Goal: Task Accomplishment & Management: Use online tool/utility

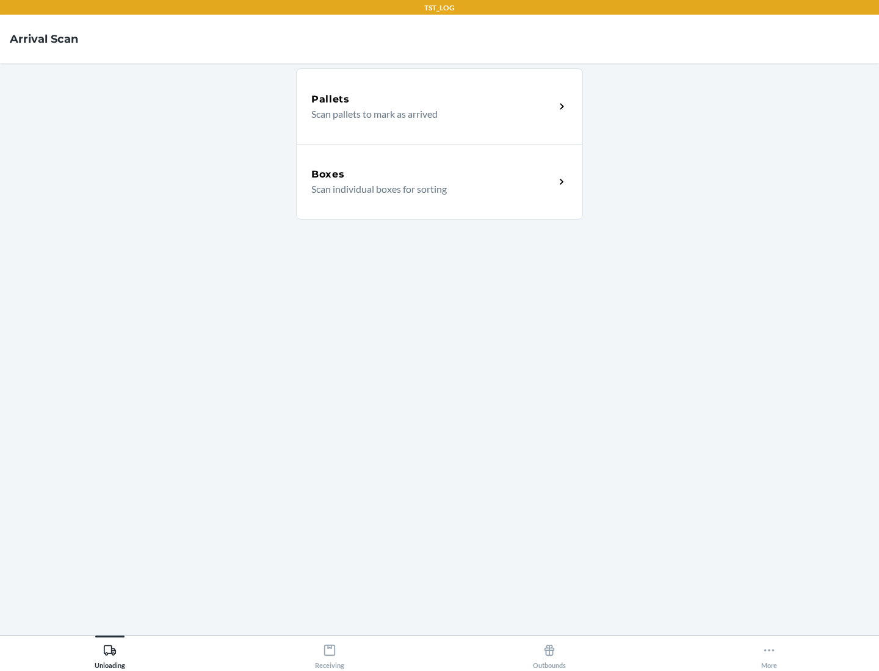
click at [433, 175] on div "Boxes" at bounding box center [433, 174] width 244 height 15
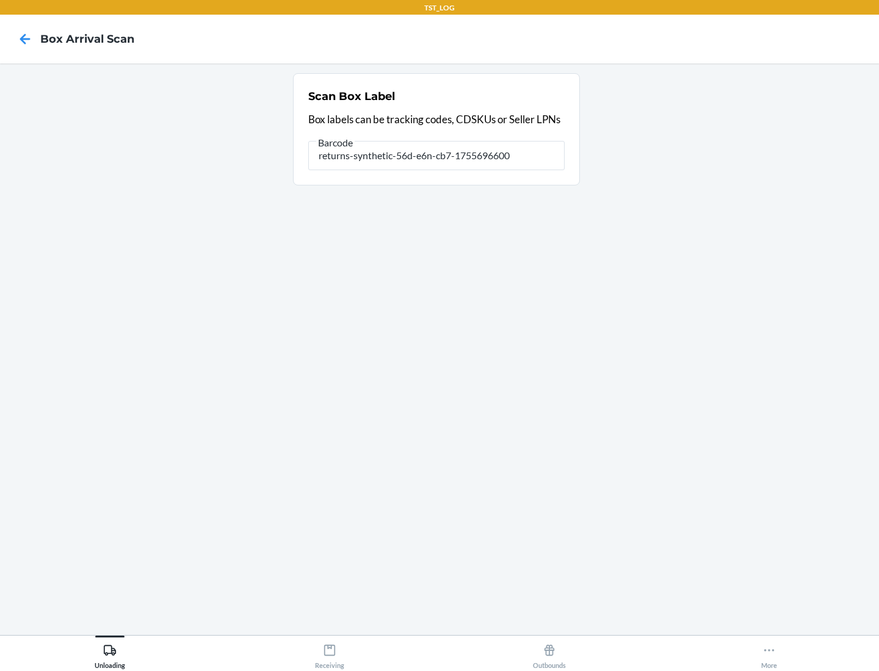
type input "returns-synthetic-56d-e6n-cb7-1755696600"
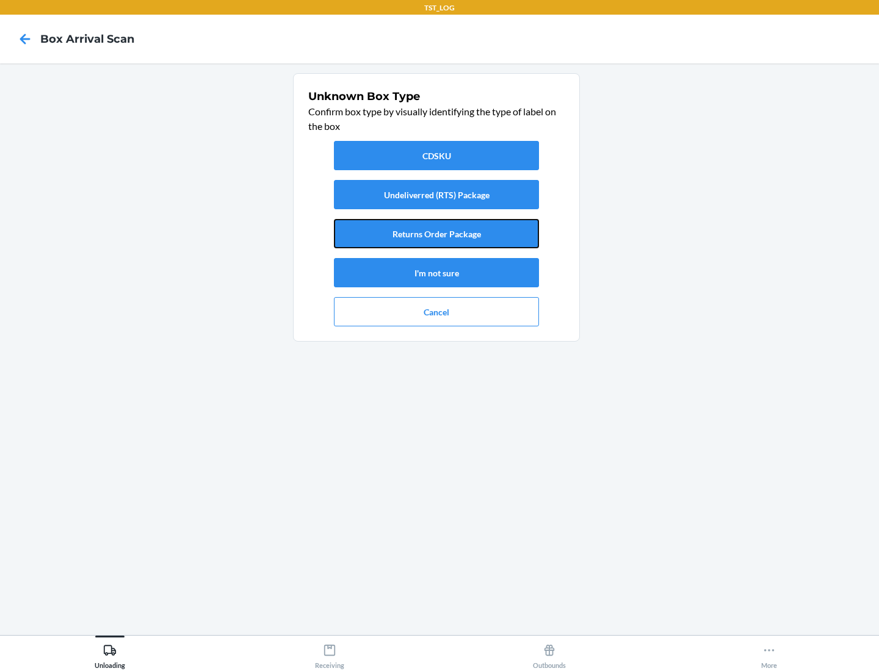
click at [436, 234] on button "Returns Order Package" at bounding box center [436, 233] width 205 height 29
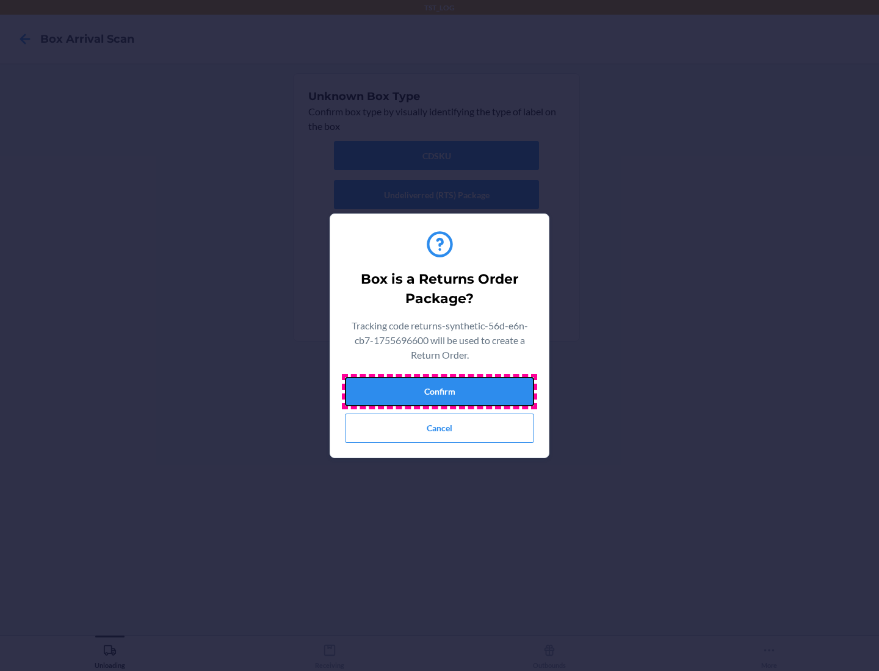
click at [439, 391] on button "Confirm" at bounding box center [439, 391] width 189 height 29
